Goal: Check status: Check status

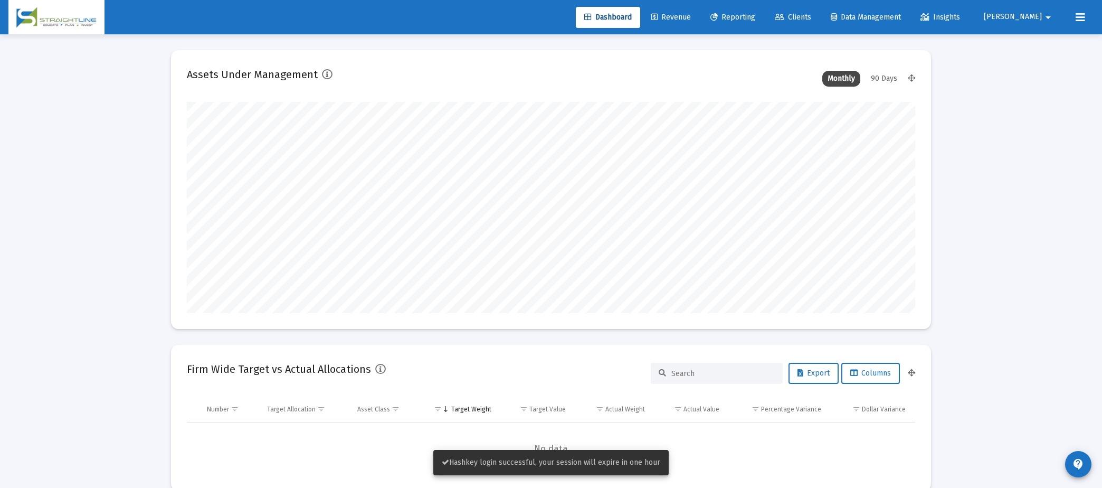
scroll to position [211, 392]
type input "[DATE]"
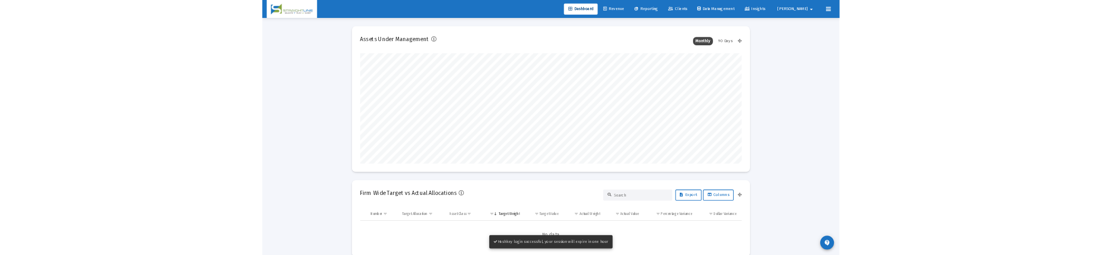
scroll to position [211, 340]
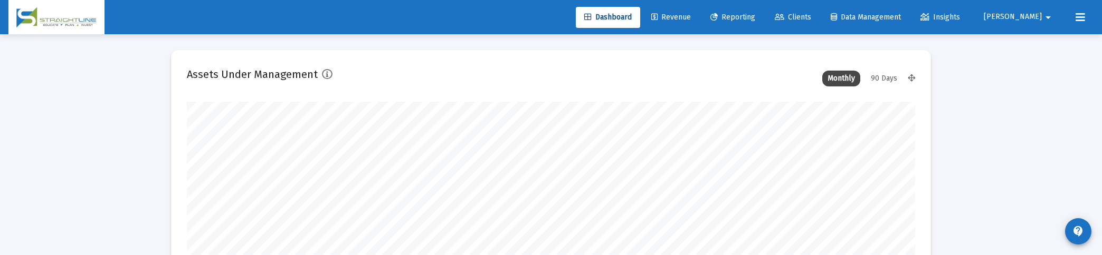
click at [755, 19] on span "Reporting" at bounding box center [732, 17] width 45 height 9
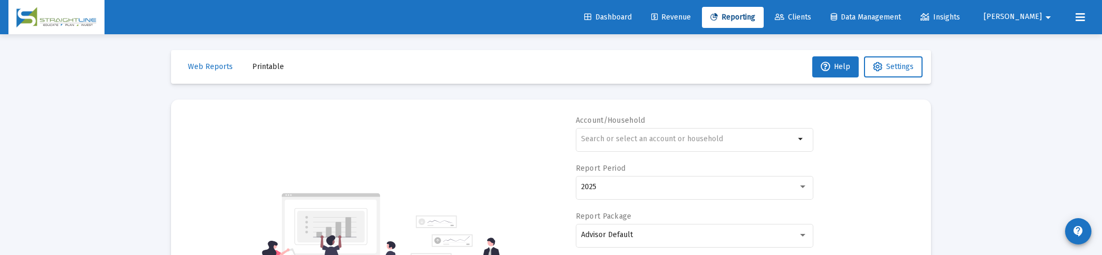
click at [631, 17] on span "Dashboard" at bounding box center [607, 17] width 47 height 9
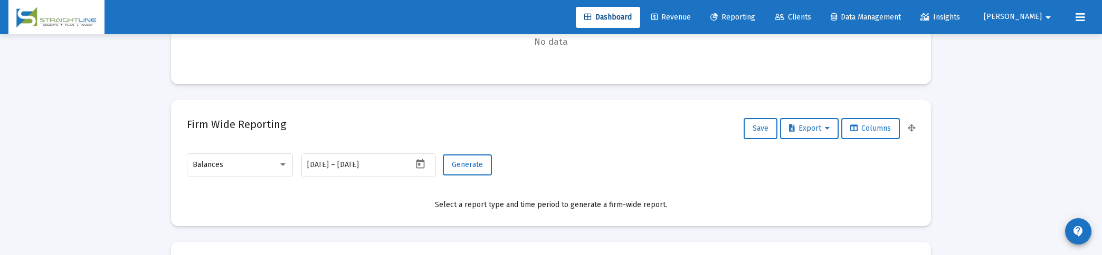
scroll to position [438, 0]
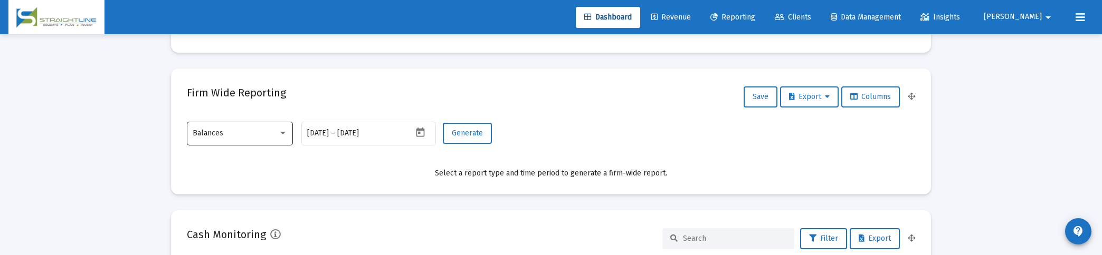
click at [292, 120] on div "Balances" at bounding box center [240, 133] width 106 height 26
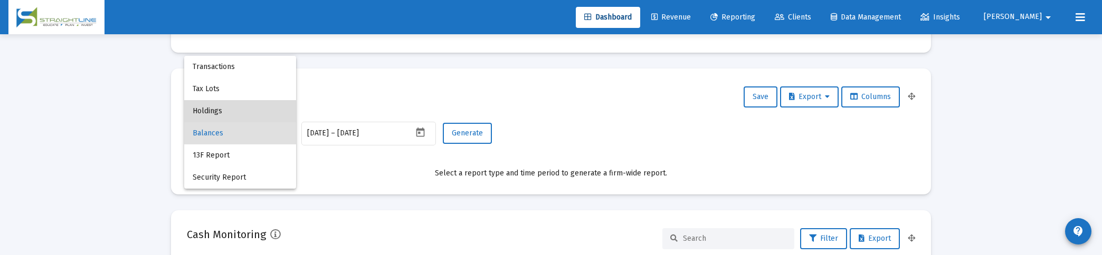
click at [261, 107] on span "Holdings" at bounding box center [240, 111] width 95 height 22
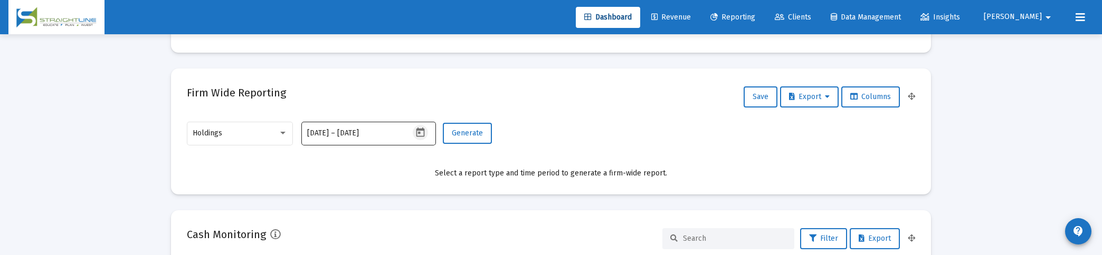
click at [419, 135] on icon "Open calendar" at bounding box center [420, 132] width 11 height 11
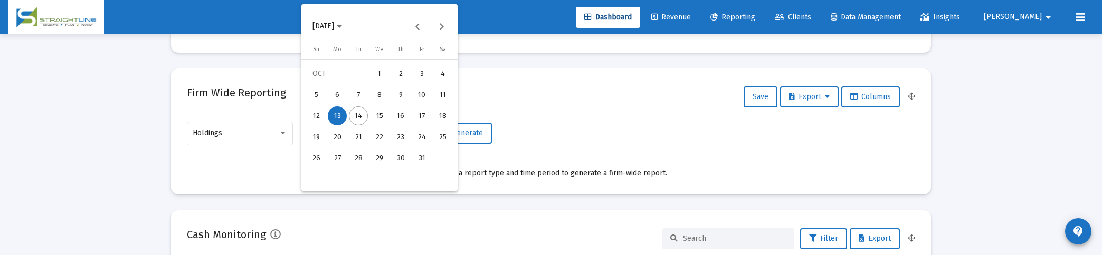
click at [334, 30] on span "[DATE]" at bounding box center [323, 26] width 22 height 9
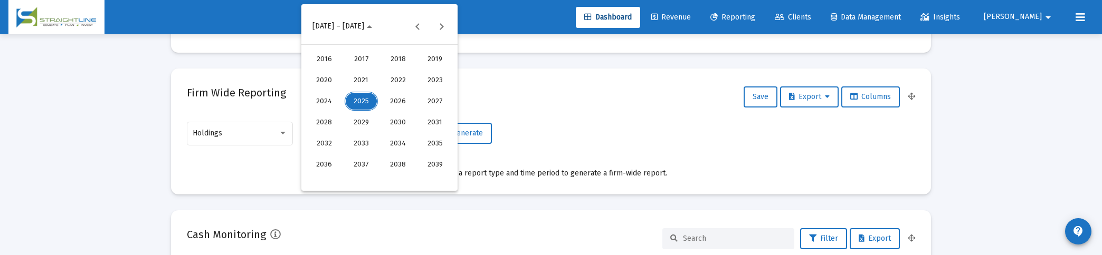
click at [320, 98] on div "2024" at bounding box center [324, 101] width 33 height 19
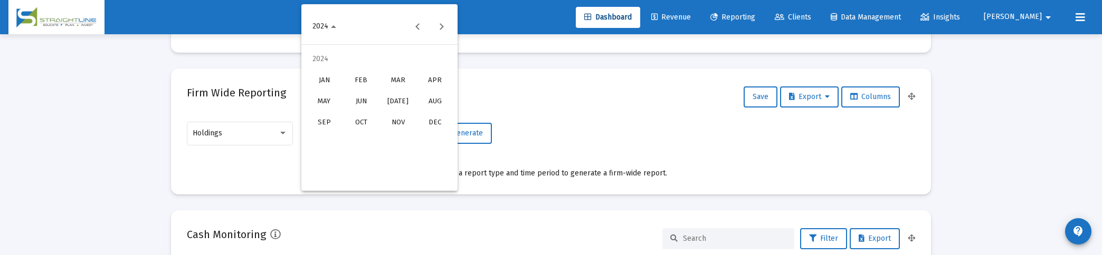
click at [426, 121] on div "DEC" at bounding box center [434, 122] width 33 height 19
click at [359, 176] on div "31" at bounding box center [358, 179] width 19 height 19
type input "[DATE]"
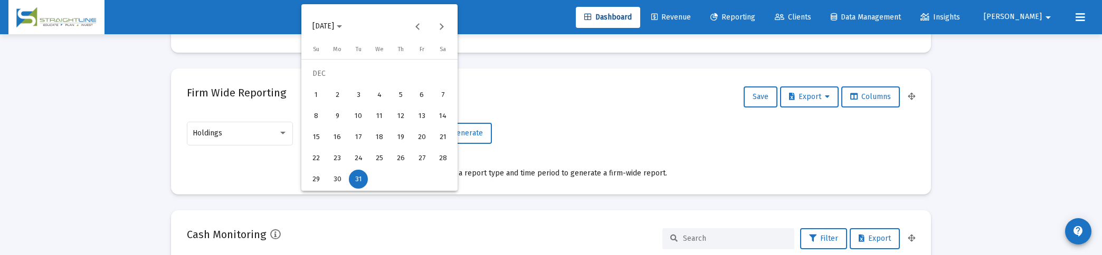
click at [358, 176] on div "31" at bounding box center [358, 179] width 19 height 19
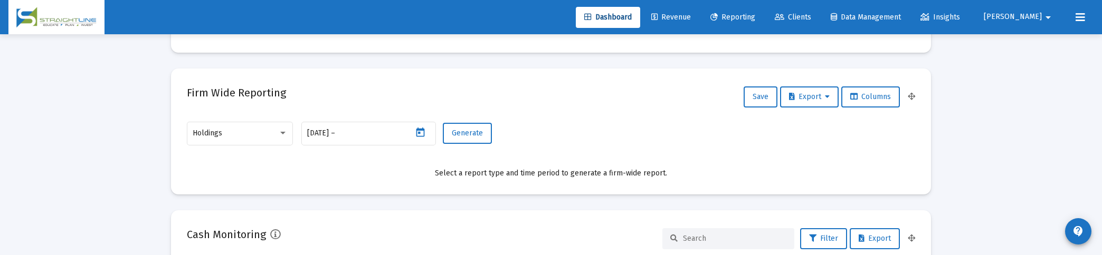
type input "[DATE]"
click at [472, 135] on span "Generate" at bounding box center [467, 133] width 31 height 9
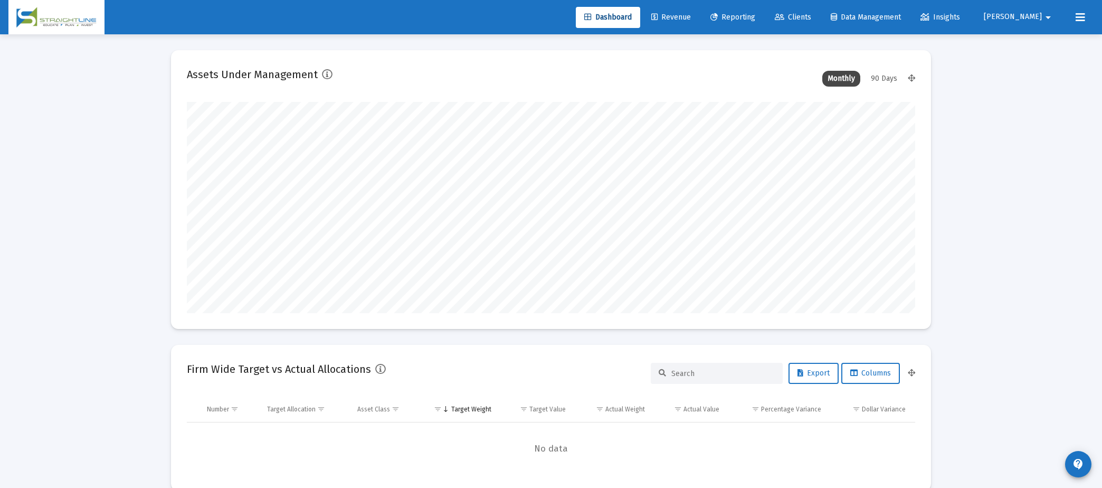
scroll to position [1, 0]
click at [699, 21] on link "Revenue" at bounding box center [671, 17] width 56 height 21
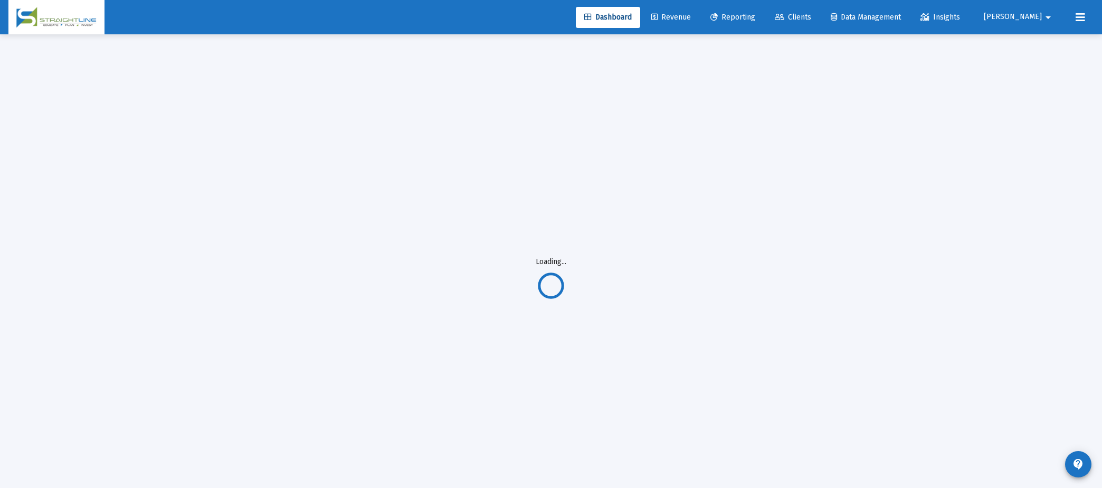
click at [755, 15] on span "Reporting" at bounding box center [732, 17] width 45 height 9
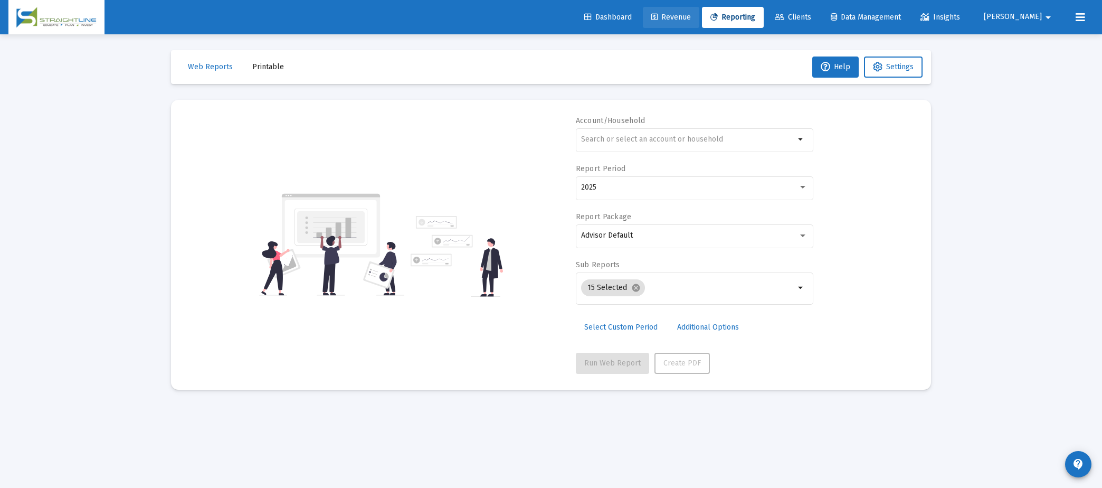
drag, startPoint x: 708, startPoint y: 25, endPoint x: 664, endPoint y: 20, distance: 44.1
click at [699, 25] on link "Revenue" at bounding box center [671, 17] width 56 height 21
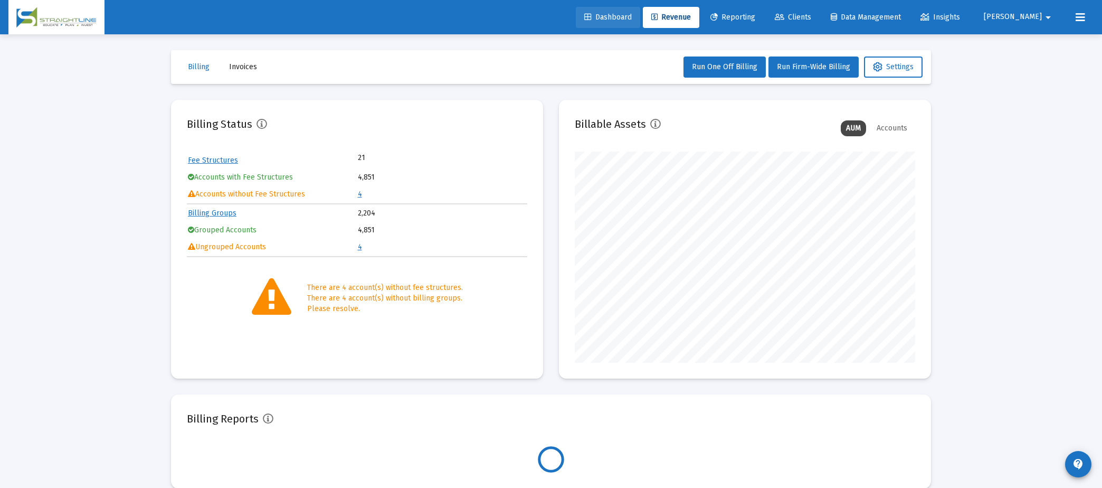
click at [632, 20] on span "Dashboard" at bounding box center [607, 17] width 47 height 9
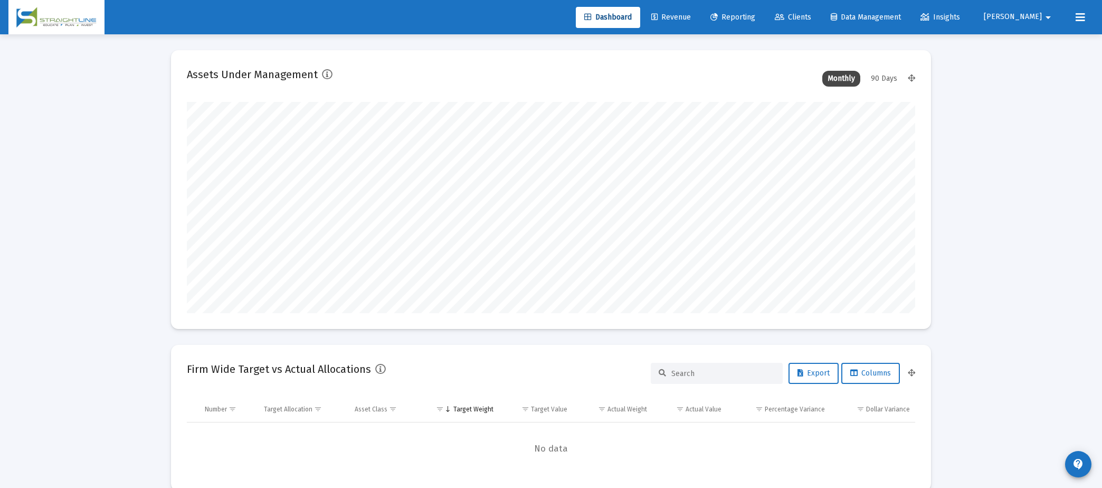
scroll to position [211, 392]
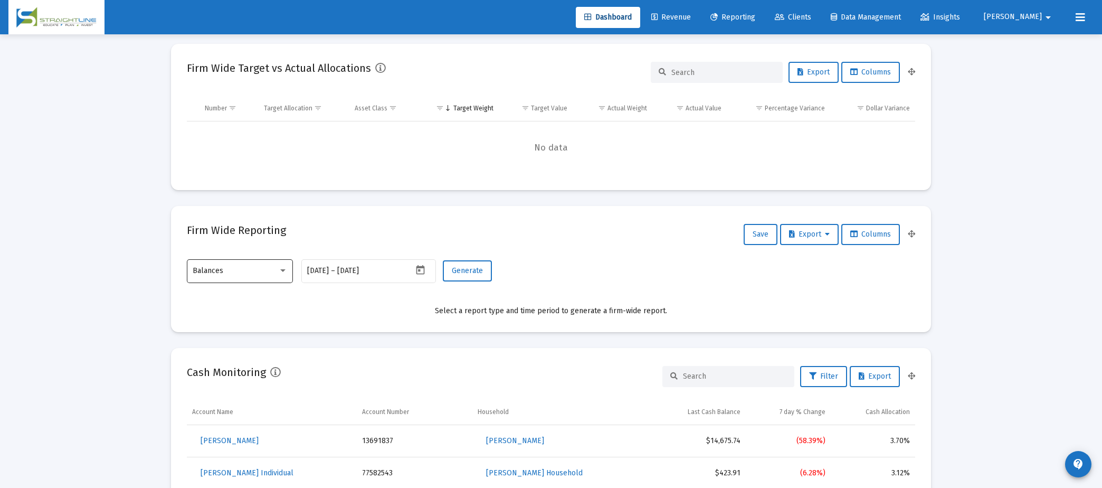
click at [284, 270] on div at bounding box center [282, 270] width 5 height 3
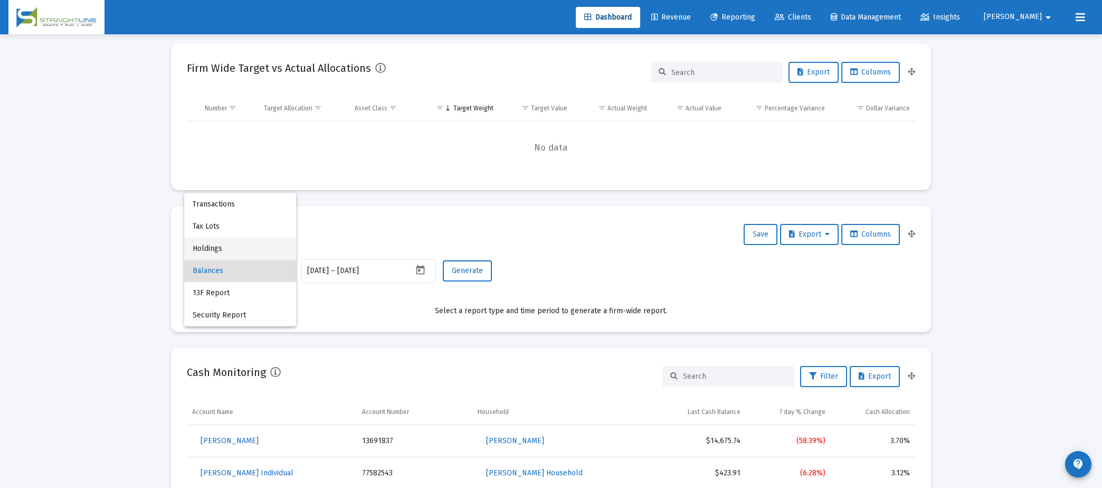
click at [261, 252] on span "Holdings" at bounding box center [240, 248] width 95 height 22
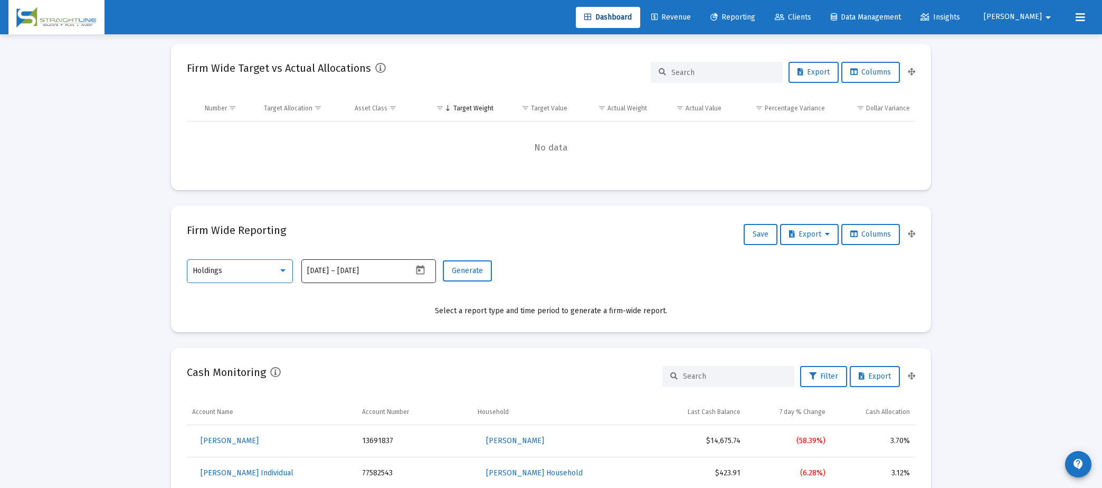
click at [425, 269] on icon "Open calendar" at bounding box center [420, 269] width 11 height 11
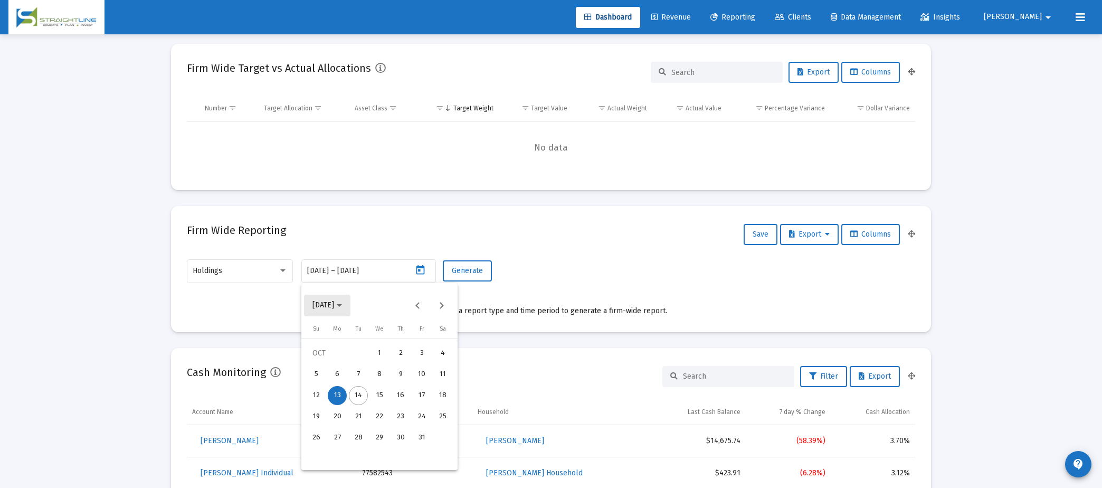
click at [344, 297] on button "[DATE]" at bounding box center [327, 304] width 46 height 21
click at [322, 383] on div "2024" at bounding box center [324, 380] width 33 height 19
click at [444, 405] on div "DEC" at bounding box center [434, 401] width 33 height 19
click at [356, 462] on div "31" at bounding box center [358, 458] width 19 height 19
type input "[DATE]"
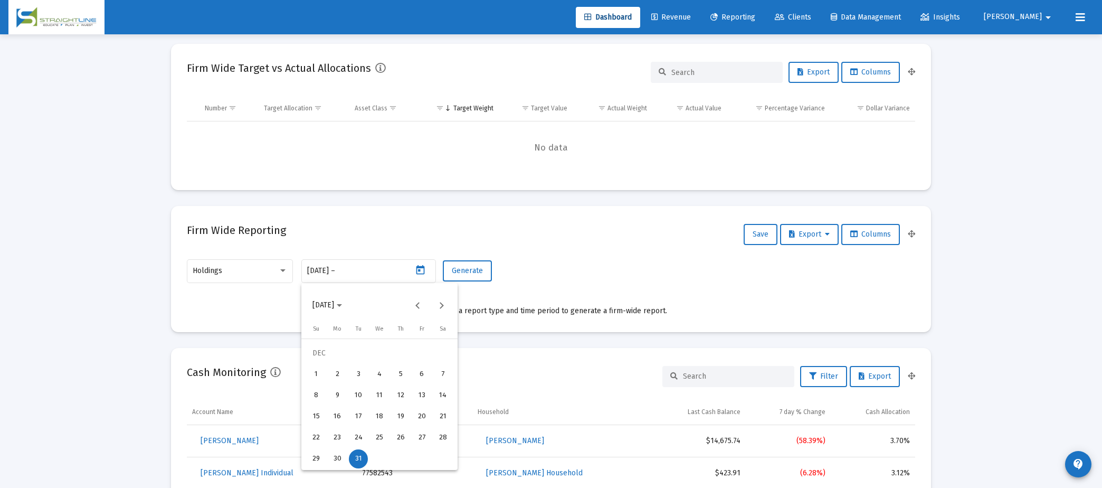
click at [359, 459] on div "31" at bounding box center [358, 458] width 19 height 19
type input "[DATE]"
click at [484, 278] on button "Generate" at bounding box center [467, 270] width 49 height 21
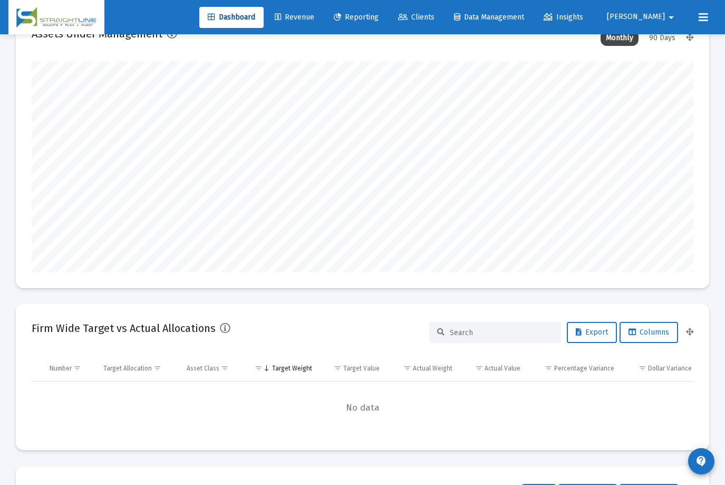
scroll to position [0, 0]
